Goal: Check status: Check status

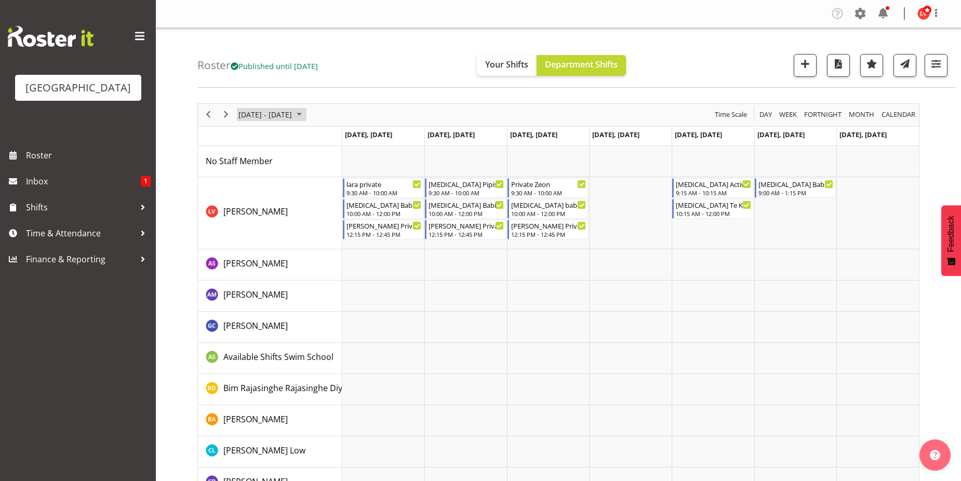
click at [249, 111] on span "[DATE] - [DATE]" at bounding box center [265, 114] width 56 height 13
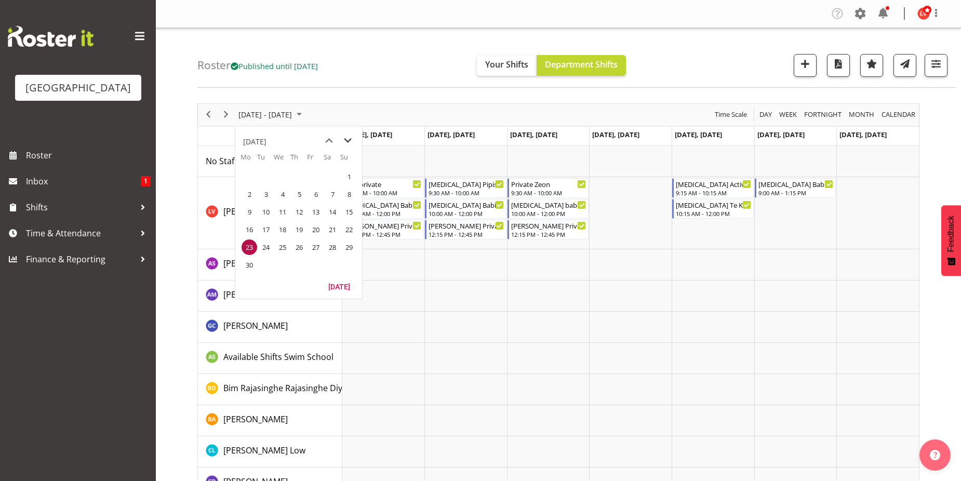
click at [344, 140] on span "next month" at bounding box center [348, 140] width 18 height 19
click at [326, 137] on span "previous month" at bounding box center [329, 140] width 18 height 19
click at [268, 114] on span "[DATE] - [DATE]" at bounding box center [265, 114] width 56 height 13
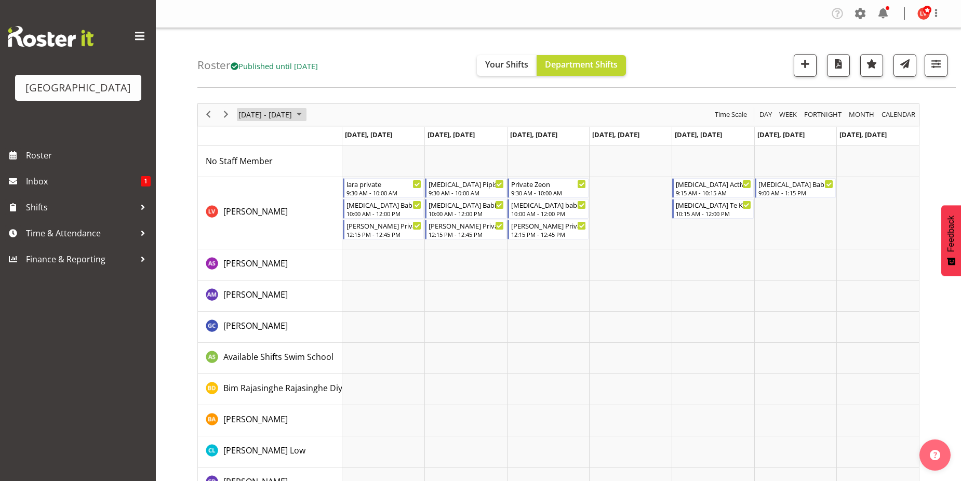
click at [305, 115] on span "September 2024" at bounding box center [299, 114] width 12 height 13
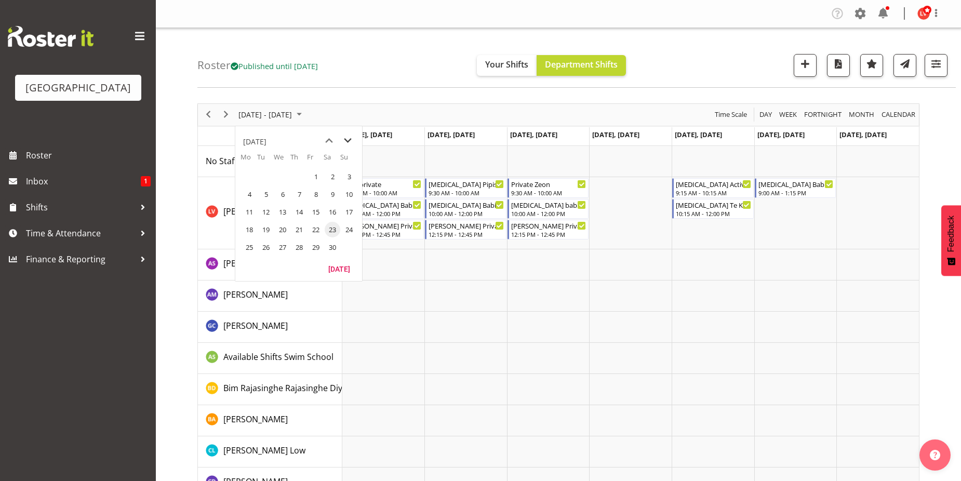
click at [348, 140] on span "next month" at bounding box center [348, 140] width 18 height 19
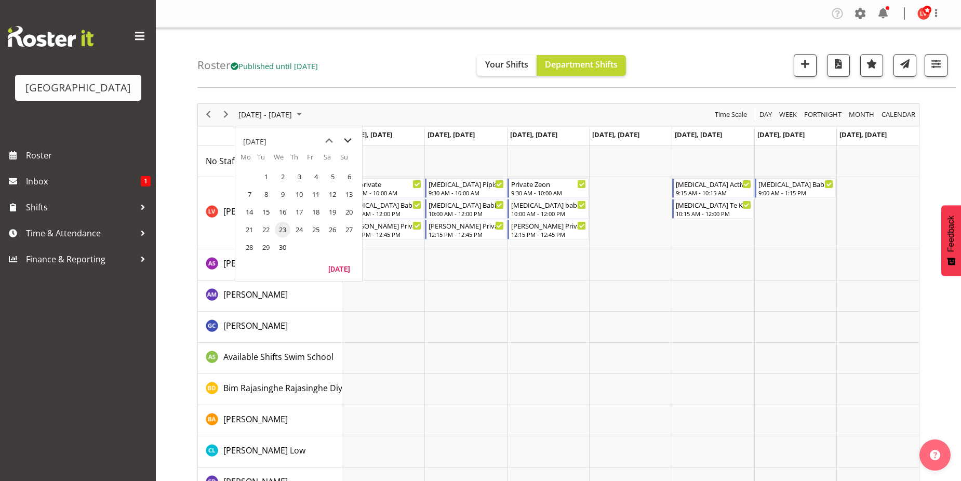
click at [348, 140] on span "next month" at bounding box center [348, 140] width 18 height 19
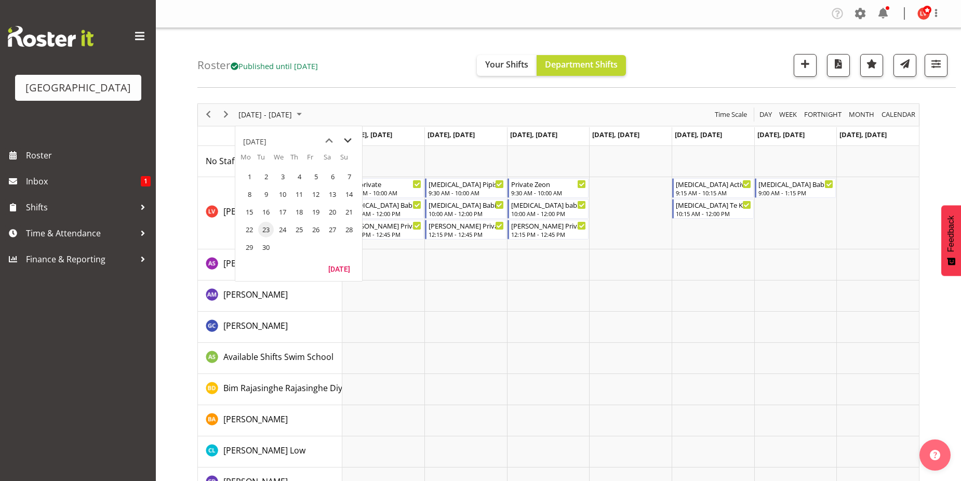
click at [348, 140] on span "next month" at bounding box center [348, 140] width 18 height 19
click at [329, 138] on span "previous month" at bounding box center [329, 140] width 18 height 19
click at [246, 194] on span "6" at bounding box center [249, 194] width 16 height 16
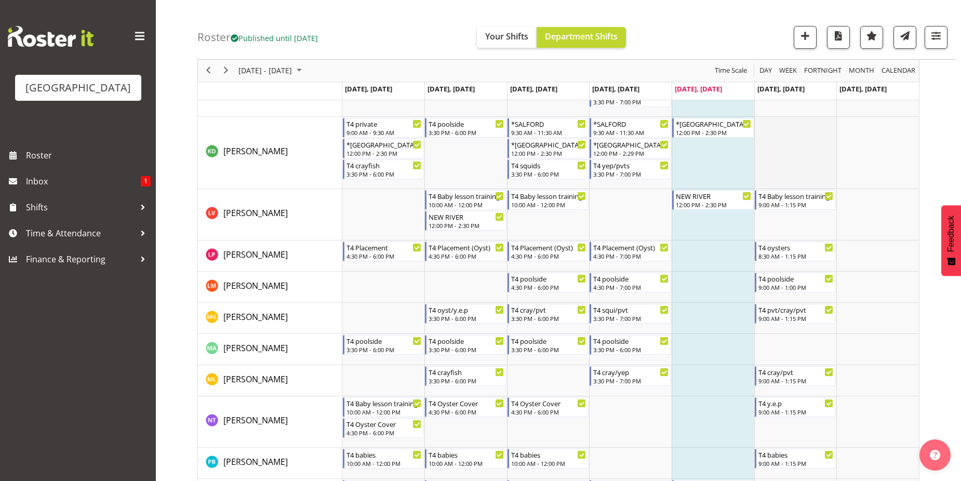
scroll to position [34, 0]
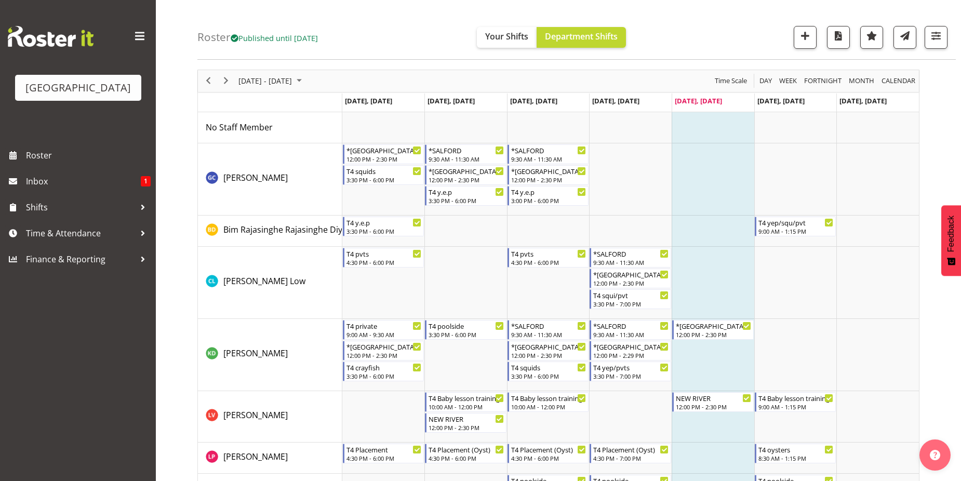
drag, startPoint x: 842, startPoint y: 228, endPoint x: 1674, endPoint y: 507, distance: 877.5
click at [960, 447] on html "Splash Palace Roster Inbox 1 Shifts Time & Attendance Finance & Reporting Compa…" at bounding box center [480, 206] width 961 height 481
click at [225, 82] on span "Next" at bounding box center [226, 80] width 12 height 13
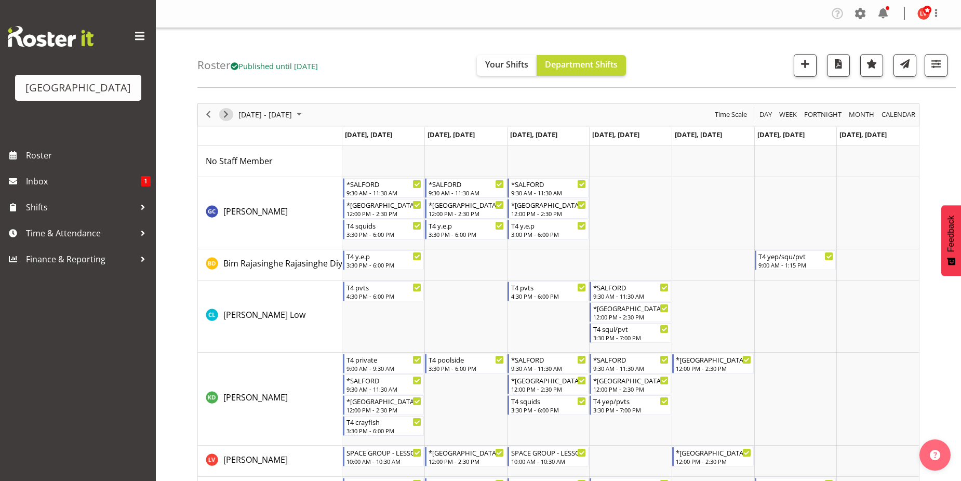
click at [232, 116] on span "Next" at bounding box center [226, 114] width 12 height 13
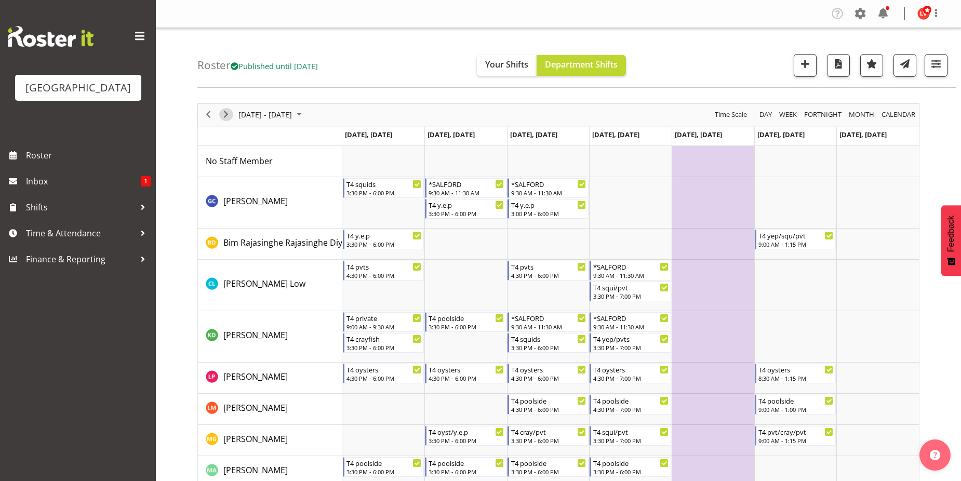
click at [226, 109] on span "Next" at bounding box center [226, 114] width 12 height 13
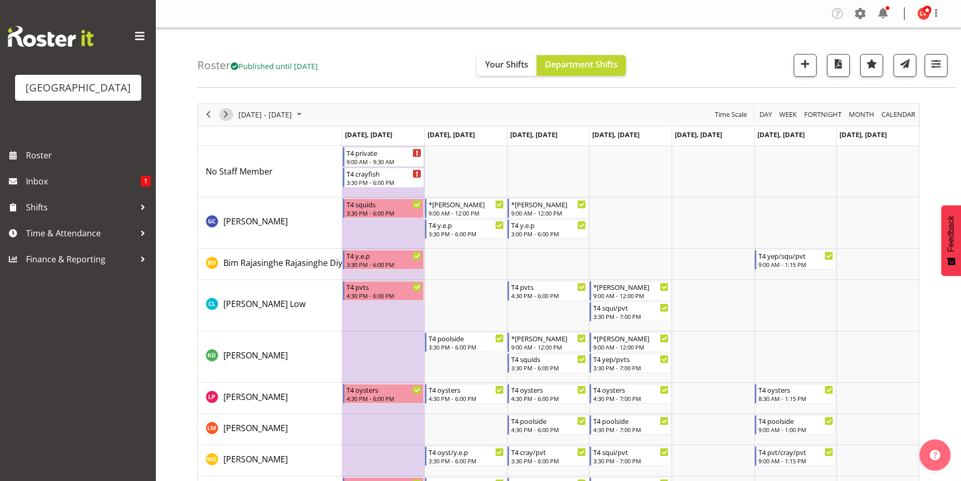
click at [229, 116] on span "Next" at bounding box center [226, 114] width 12 height 13
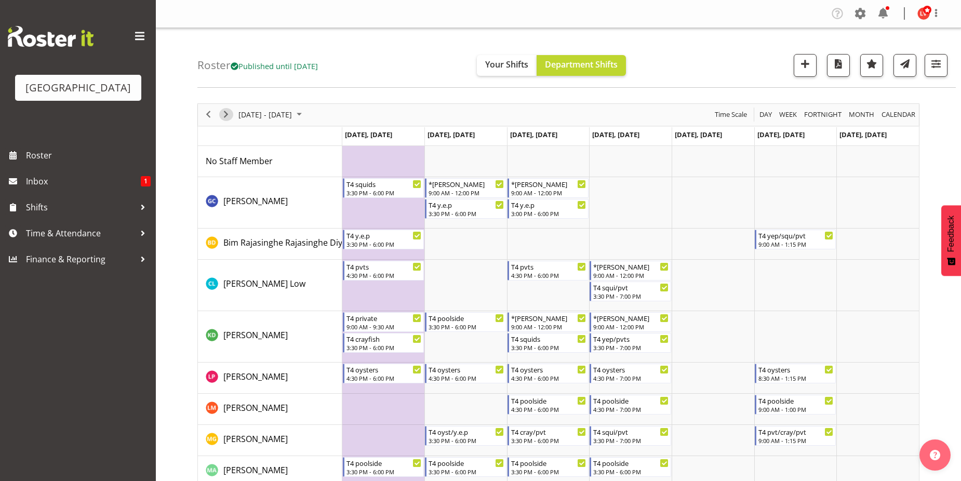
click at [225, 112] on span "Next" at bounding box center [226, 114] width 12 height 13
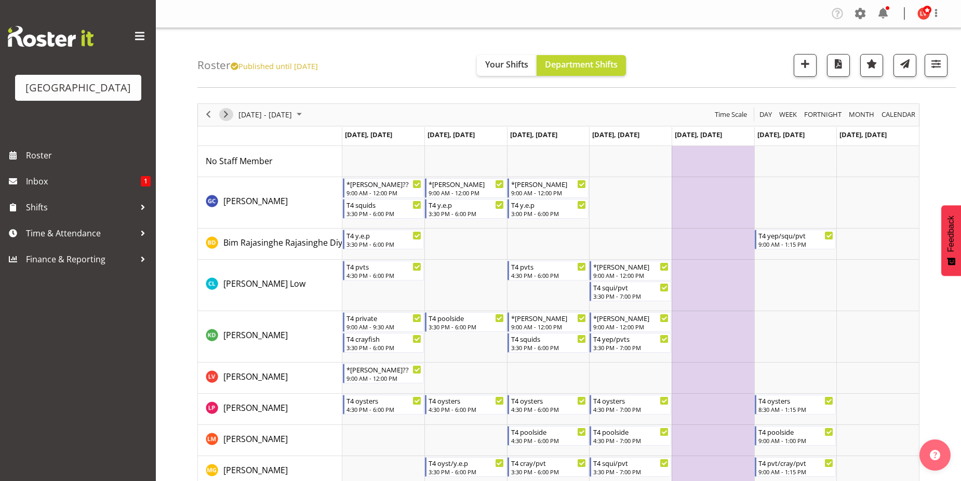
click at [230, 113] on span "Next" at bounding box center [226, 114] width 12 height 13
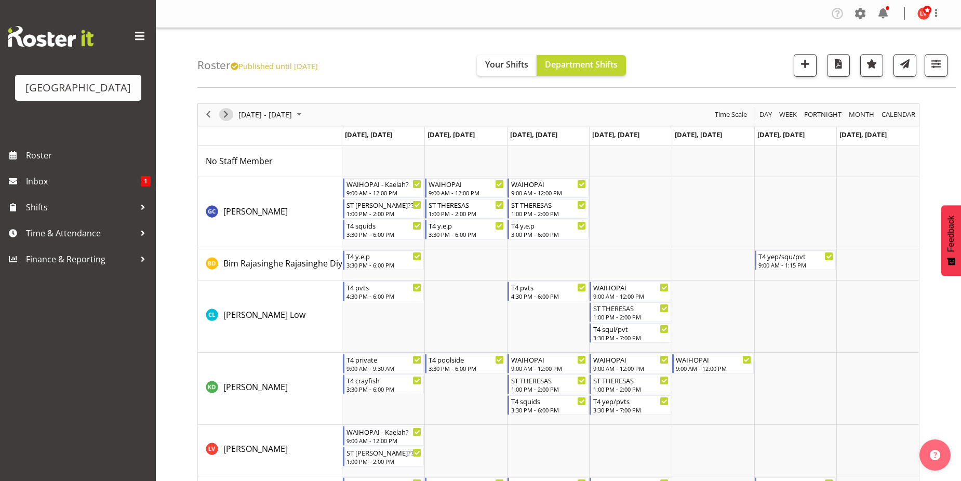
click at [224, 113] on span "Next" at bounding box center [226, 114] width 12 height 13
